Goal: Transaction & Acquisition: Purchase product/service

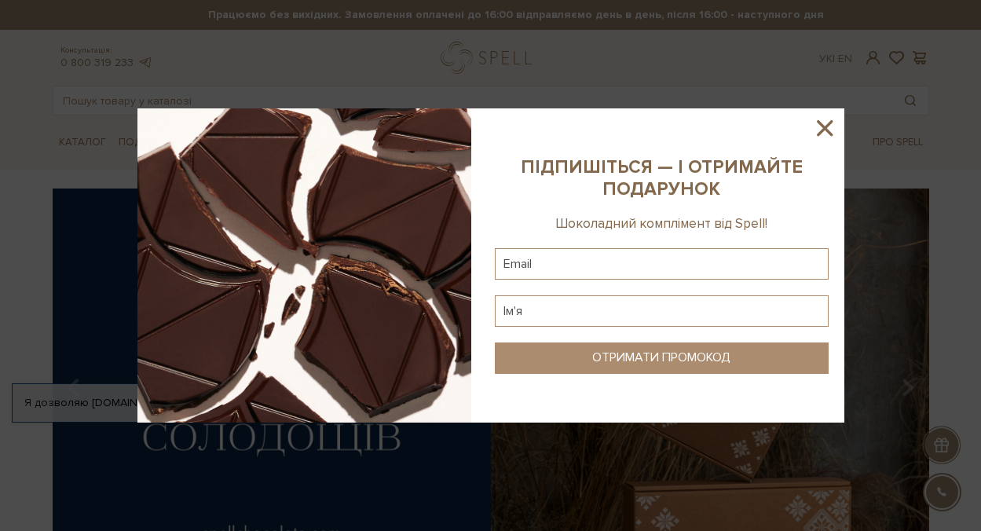
click at [821, 127] on icon at bounding box center [824, 128] width 27 height 27
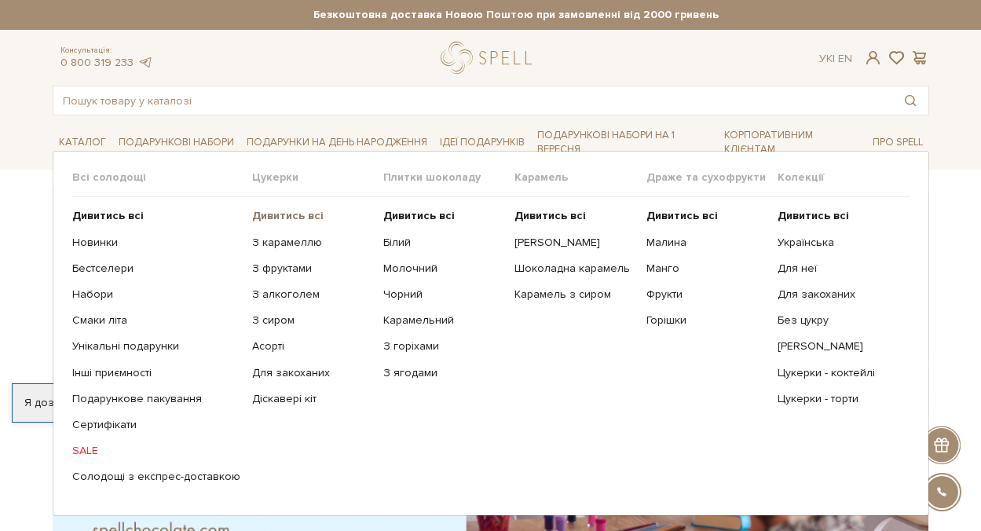
click at [252, 212] on b "Дивитись всі" at bounding box center [287, 215] width 71 height 13
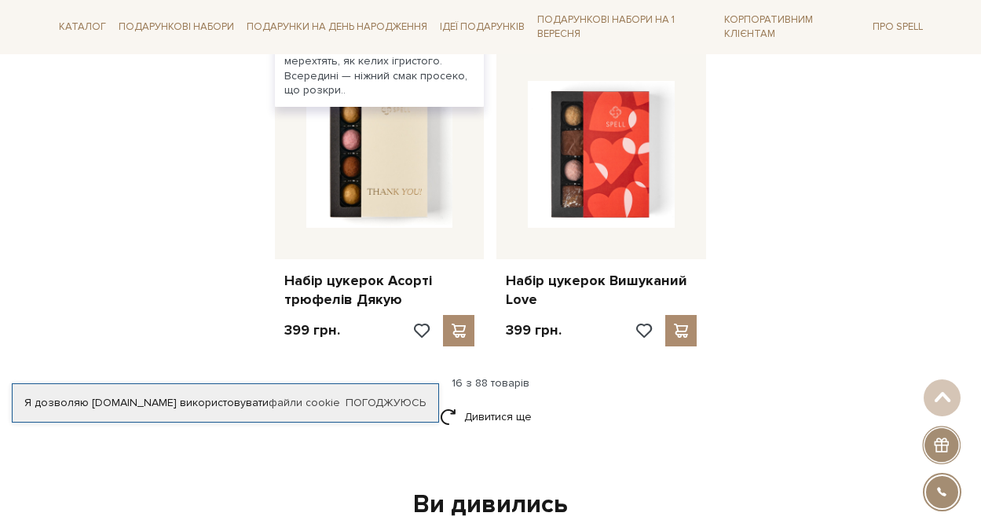
scroll to position [1992, 0]
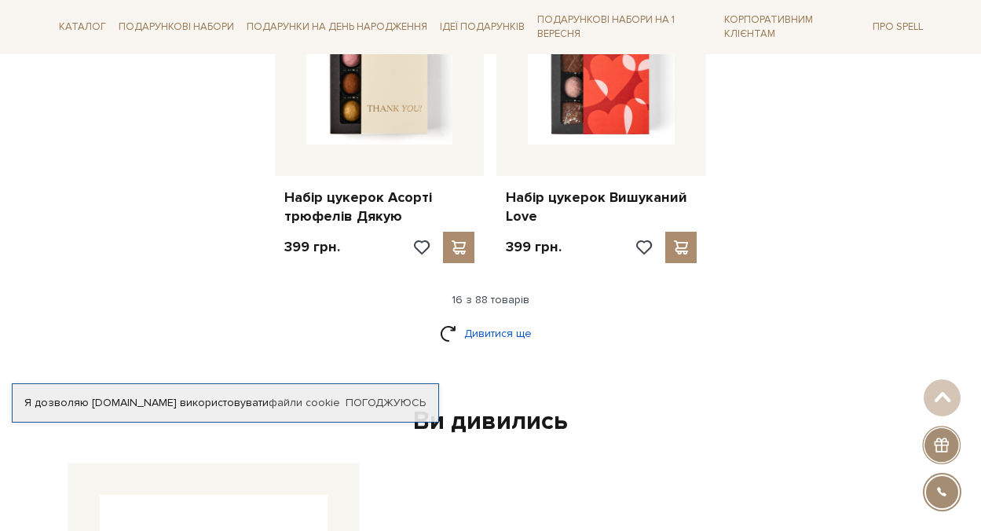
click at [489, 347] on link "Дивитися ще" at bounding box center [491, 333] width 102 height 27
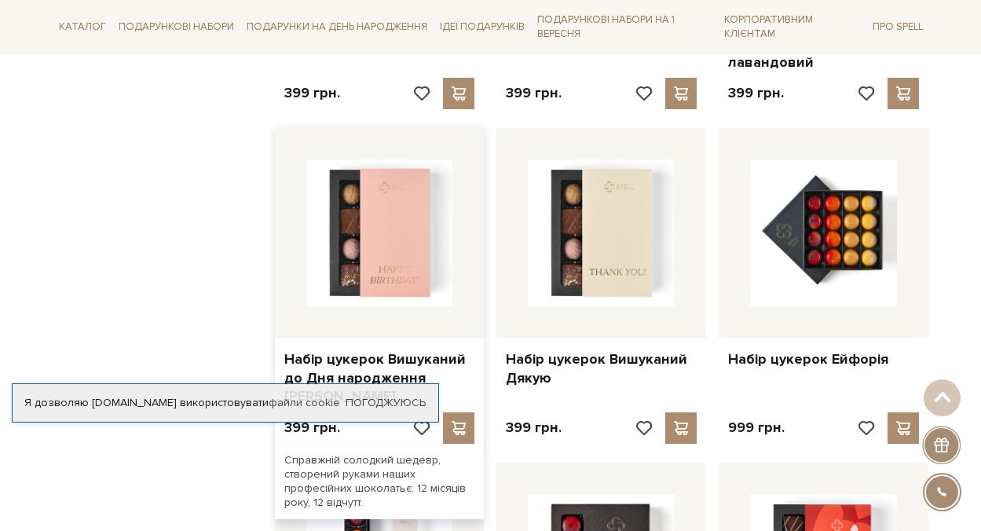
scroll to position [2241, 0]
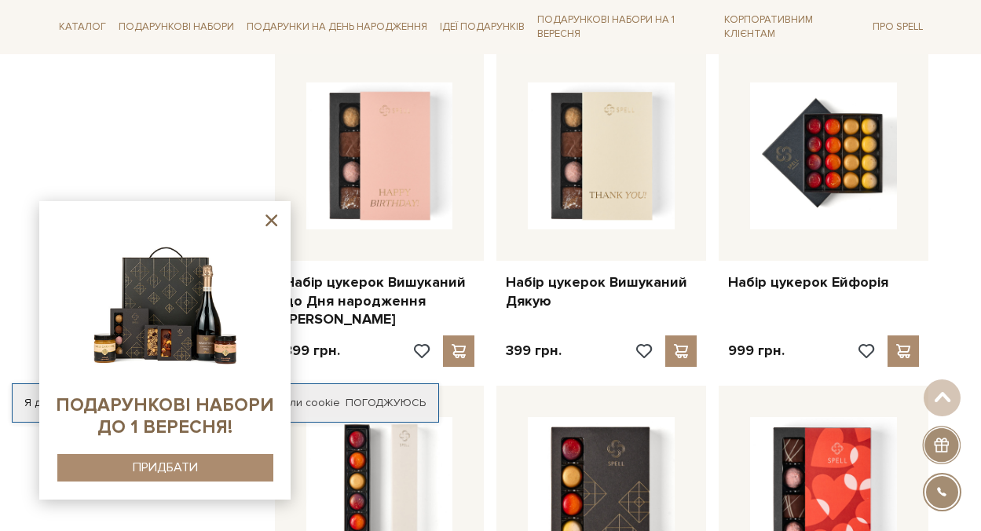
click at [268, 221] on icon at bounding box center [271, 220] width 12 height 12
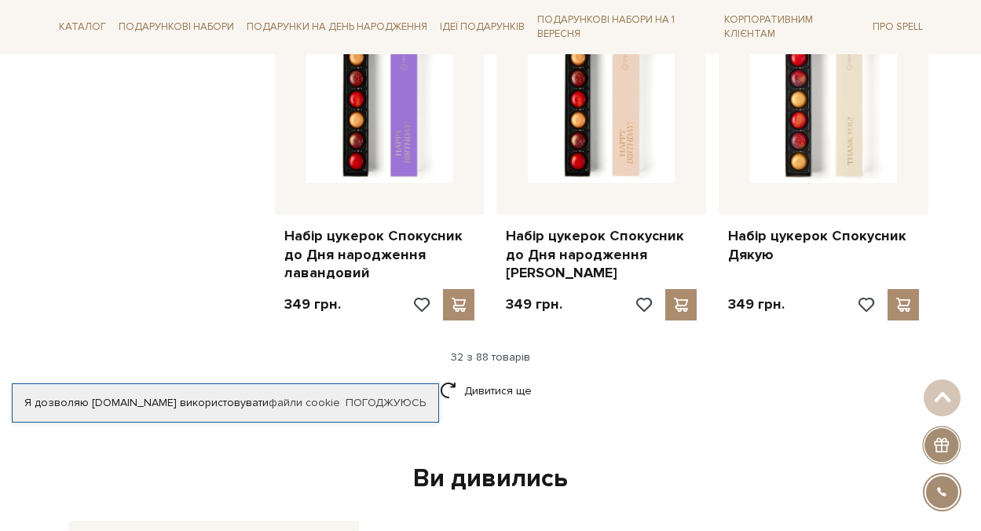
scroll to position [3687, 0]
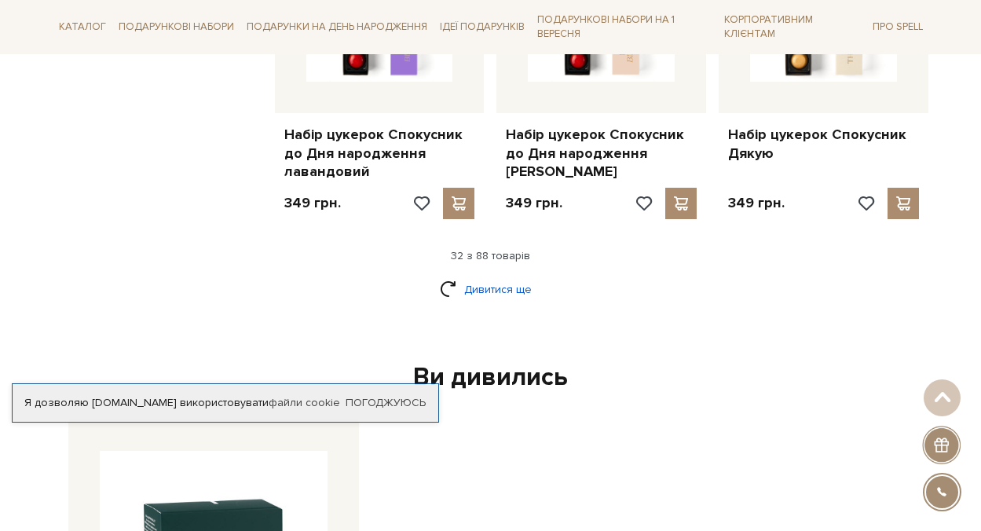
click at [480, 303] on link "Дивитися ще" at bounding box center [491, 289] width 102 height 27
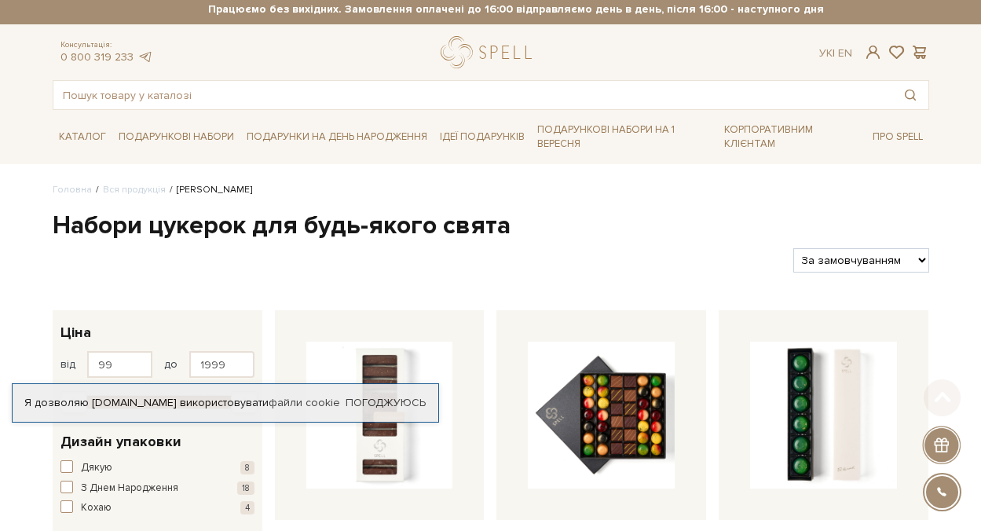
scroll to position [0, 0]
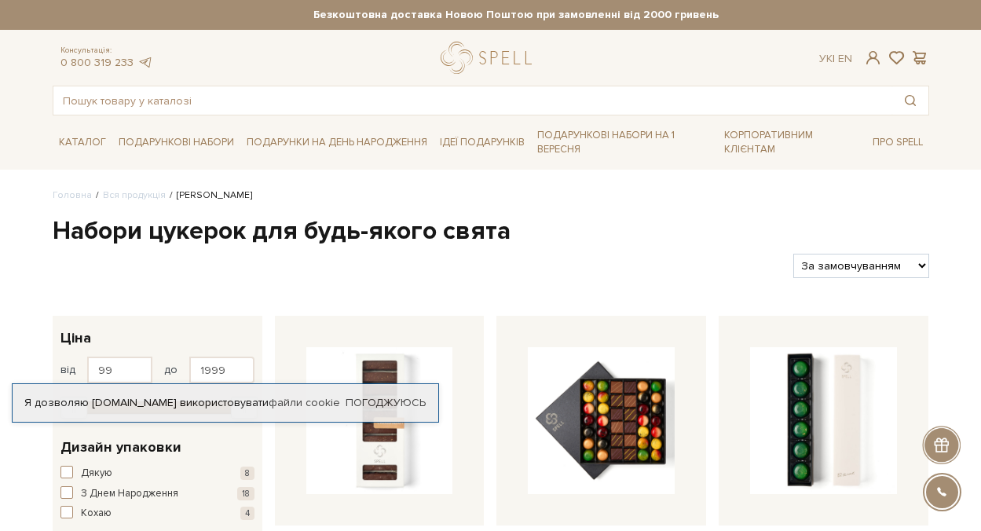
click at [929, 254] on select "За замовчуванням За Ціною (зростання) За Ціною (зменшення) Новинки За популярні…" at bounding box center [861, 266] width 136 height 24
select select "[URL][DOMAIN_NAME]"
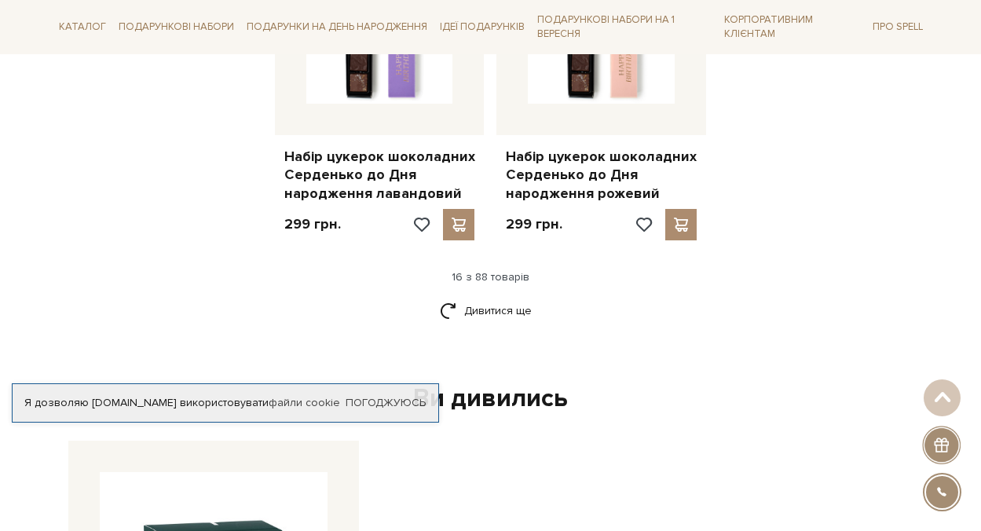
scroll to position [2050, 0]
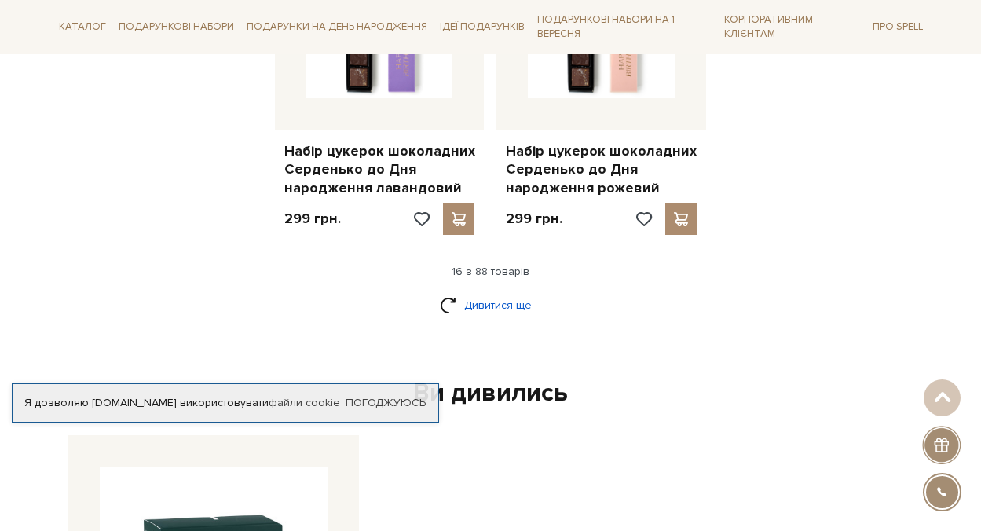
click at [520, 319] on link "Дивитися ще" at bounding box center [491, 304] width 102 height 27
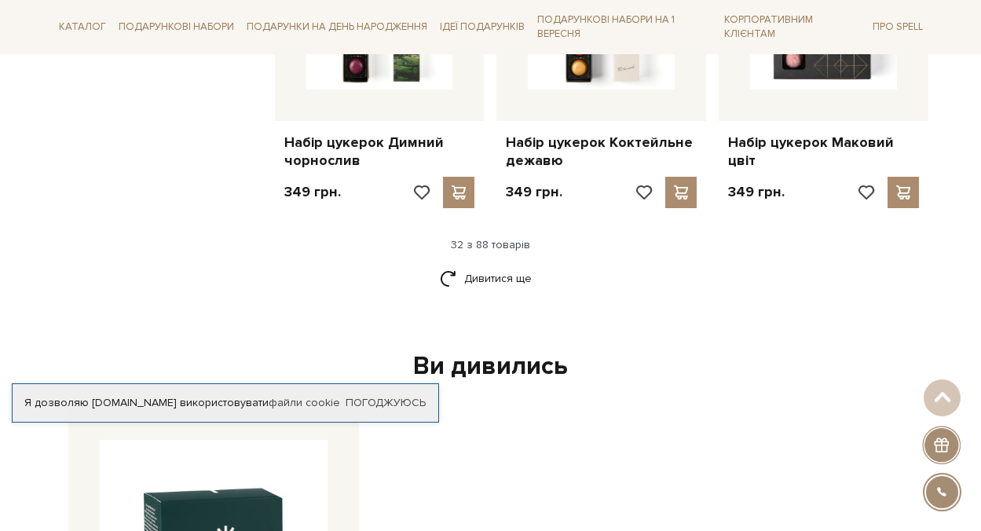
scroll to position [3735, 0]
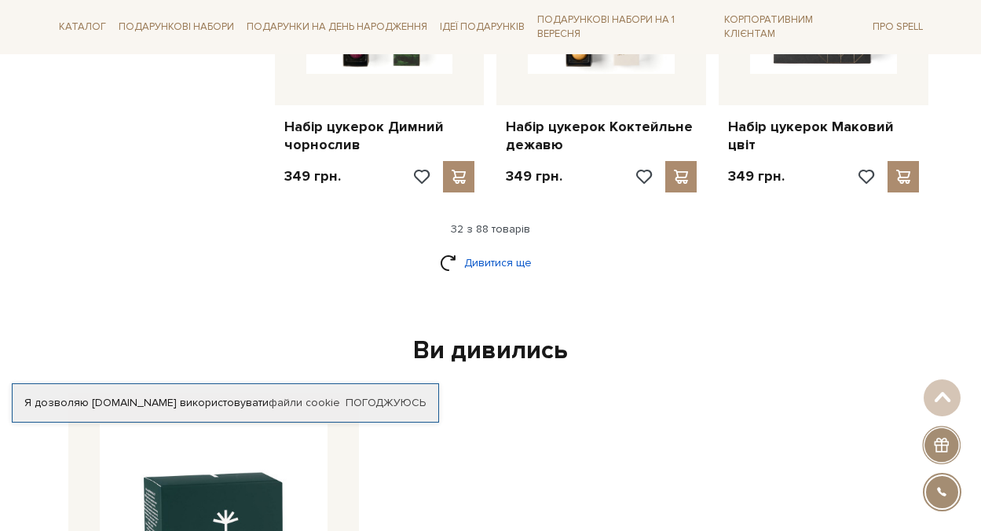
click at [484, 276] on link "Дивитися ще" at bounding box center [491, 262] width 102 height 27
